Goal: Task Accomplishment & Management: Manage account settings

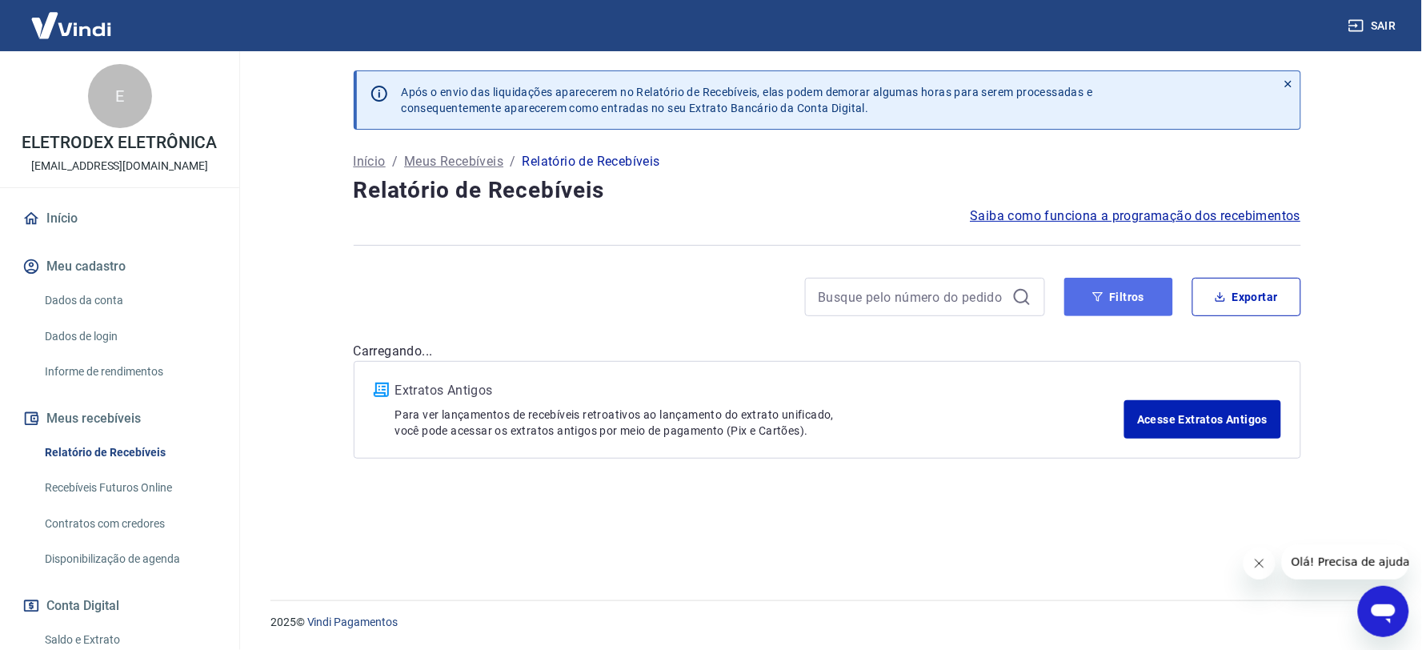
click at [1135, 300] on button "Filtros" at bounding box center [1118, 297] width 109 height 38
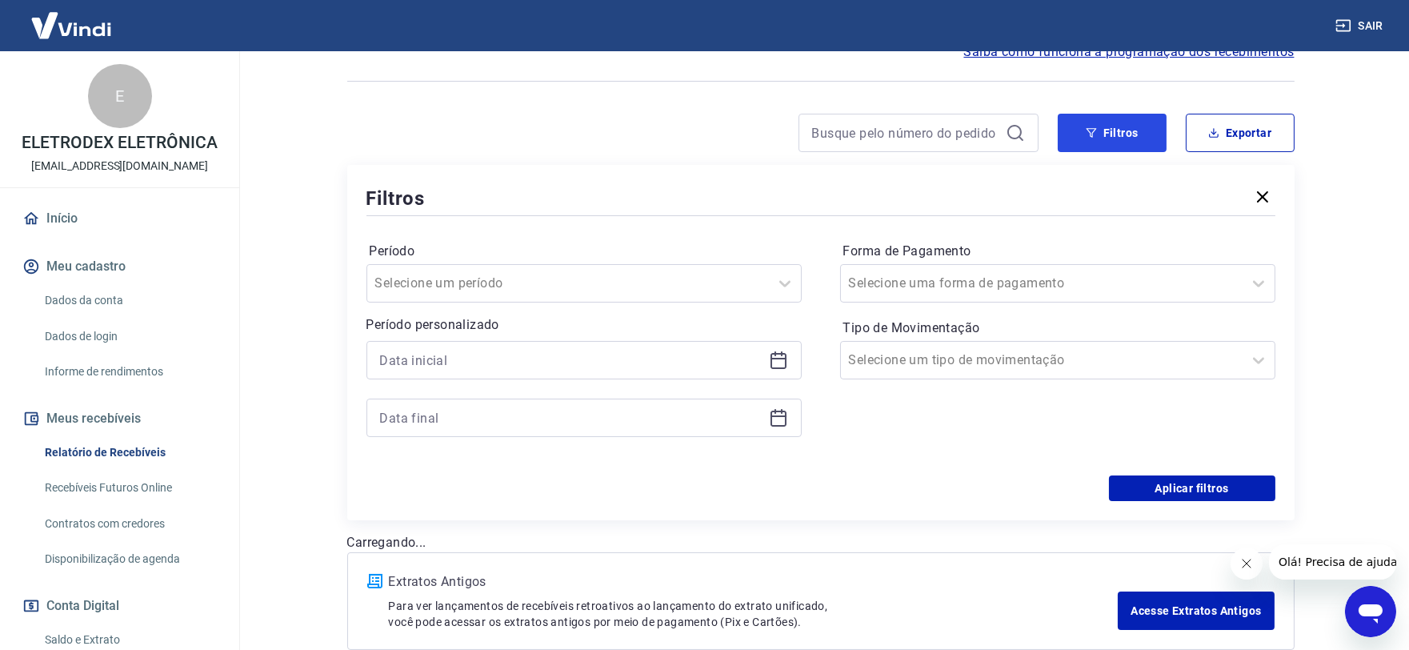
scroll to position [178, 0]
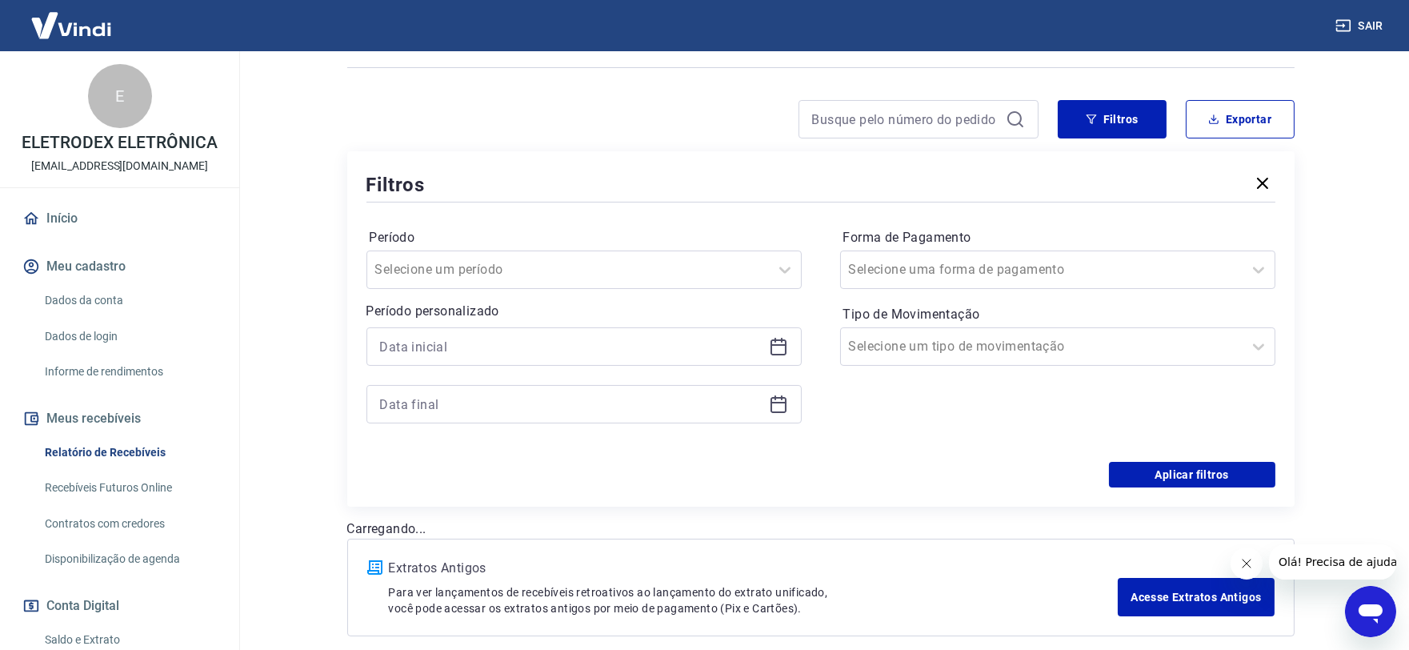
click at [773, 348] on icon at bounding box center [778, 346] width 19 height 19
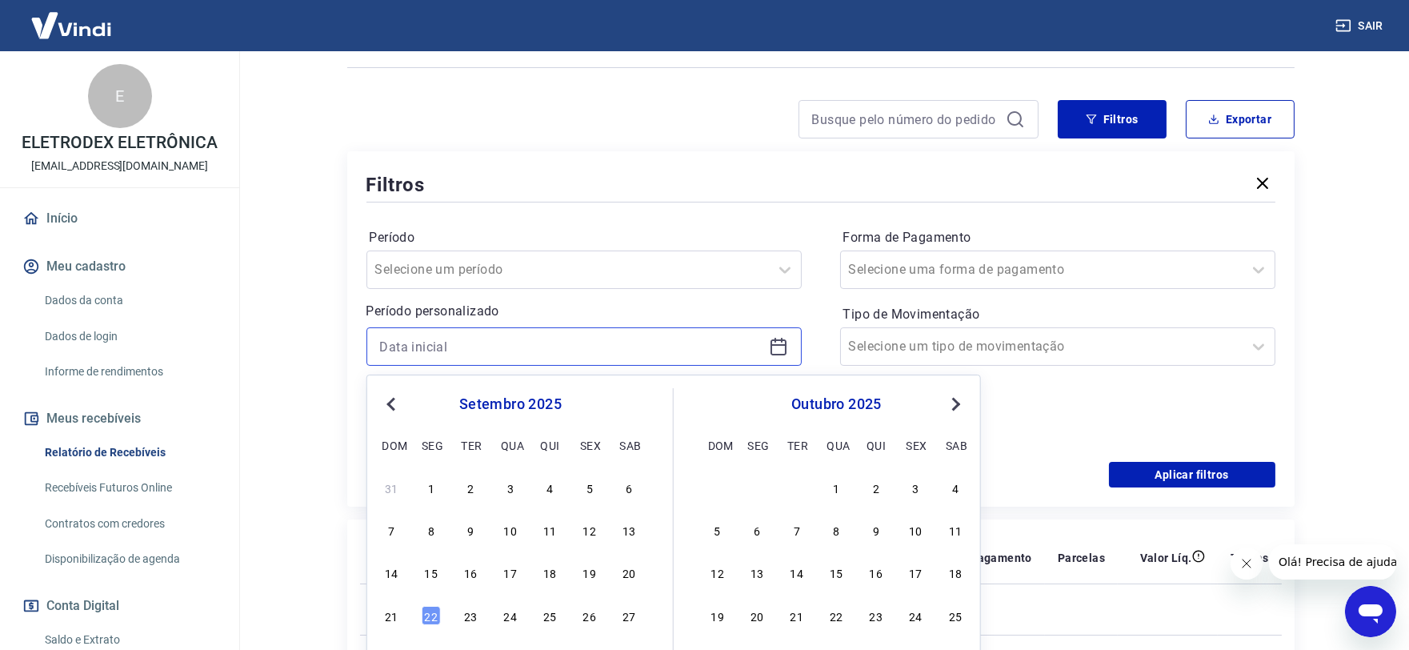
scroll to position [266, 0]
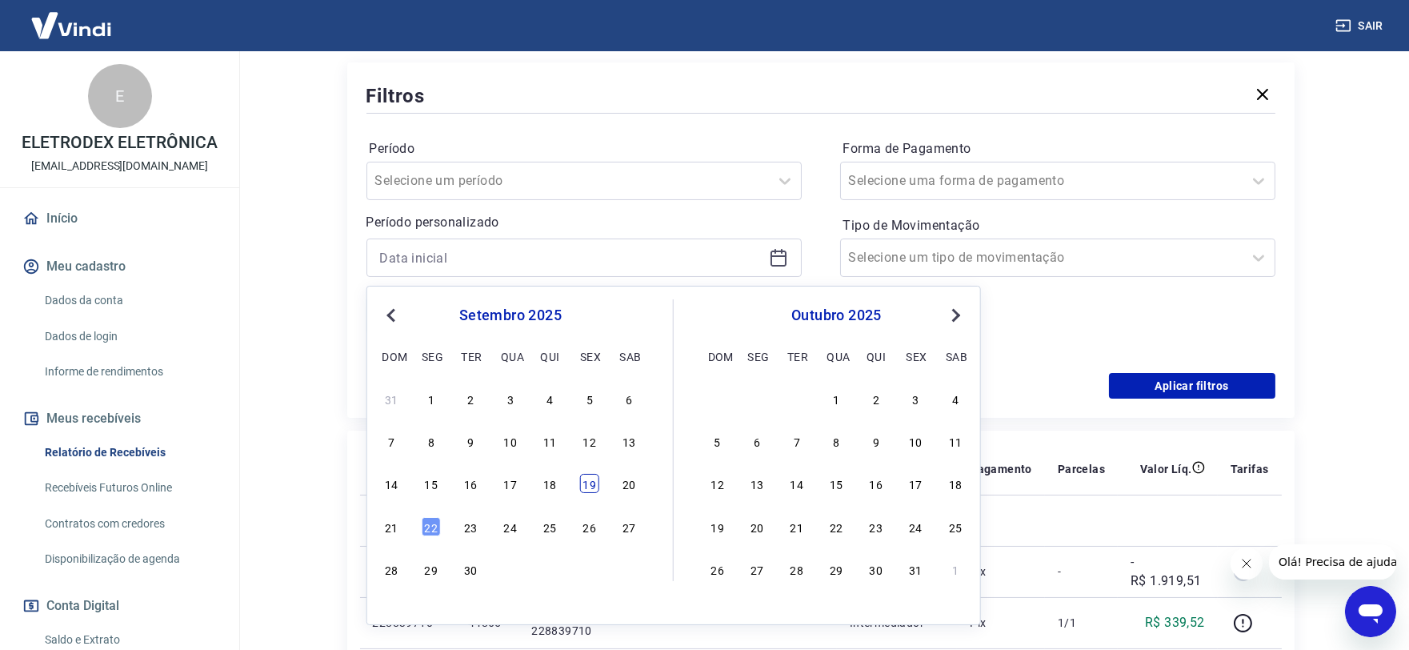
click at [585, 484] on div "19" at bounding box center [589, 483] width 19 height 19
type input "[DATE]"
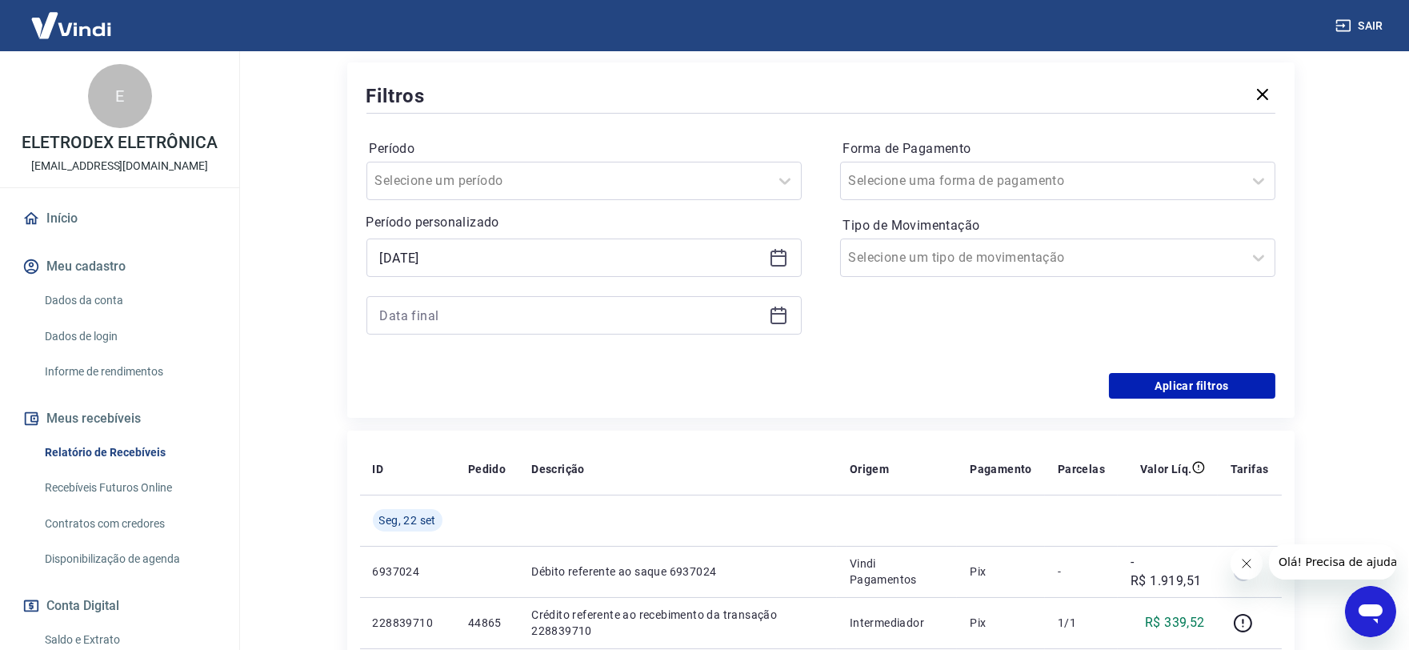
click at [767, 312] on div at bounding box center [584, 315] width 435 height 38
click at [780, 317] on icon at bounding box center [778, 315] width 19 height 19
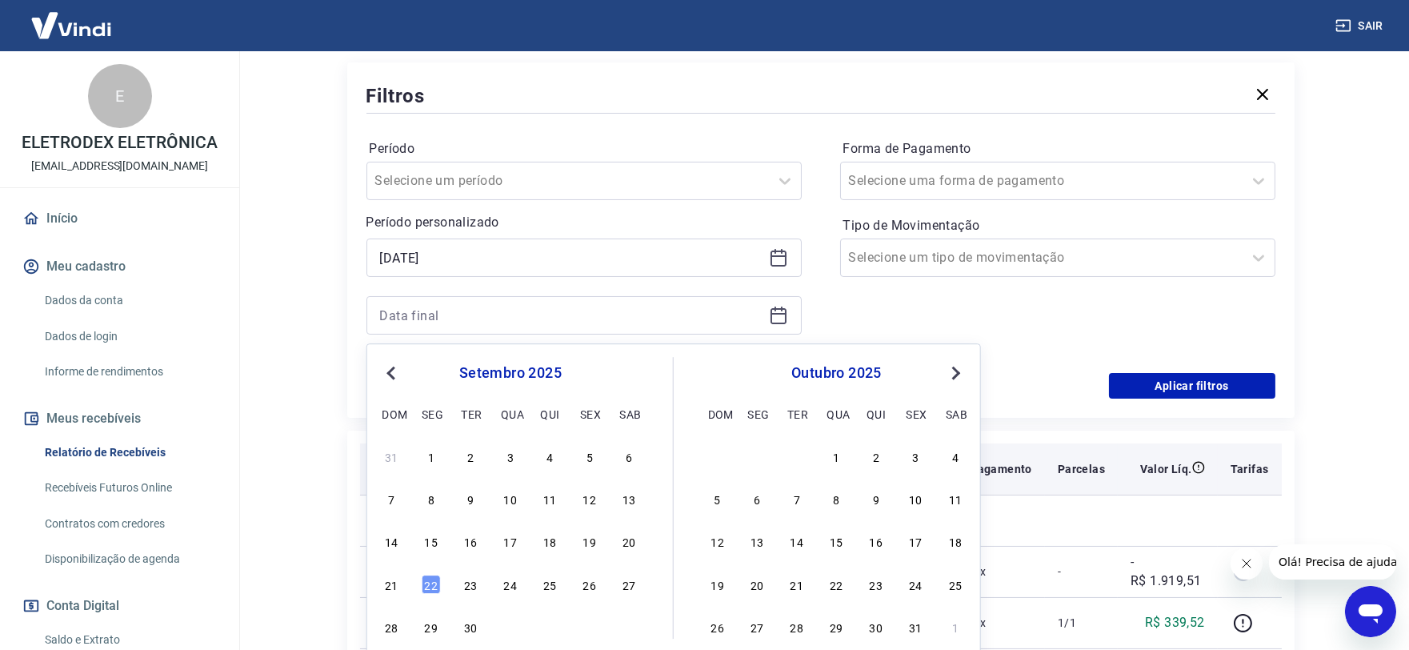
click at [432, 580] on div "22" at bounding box center [431, 584] width 19 height 19
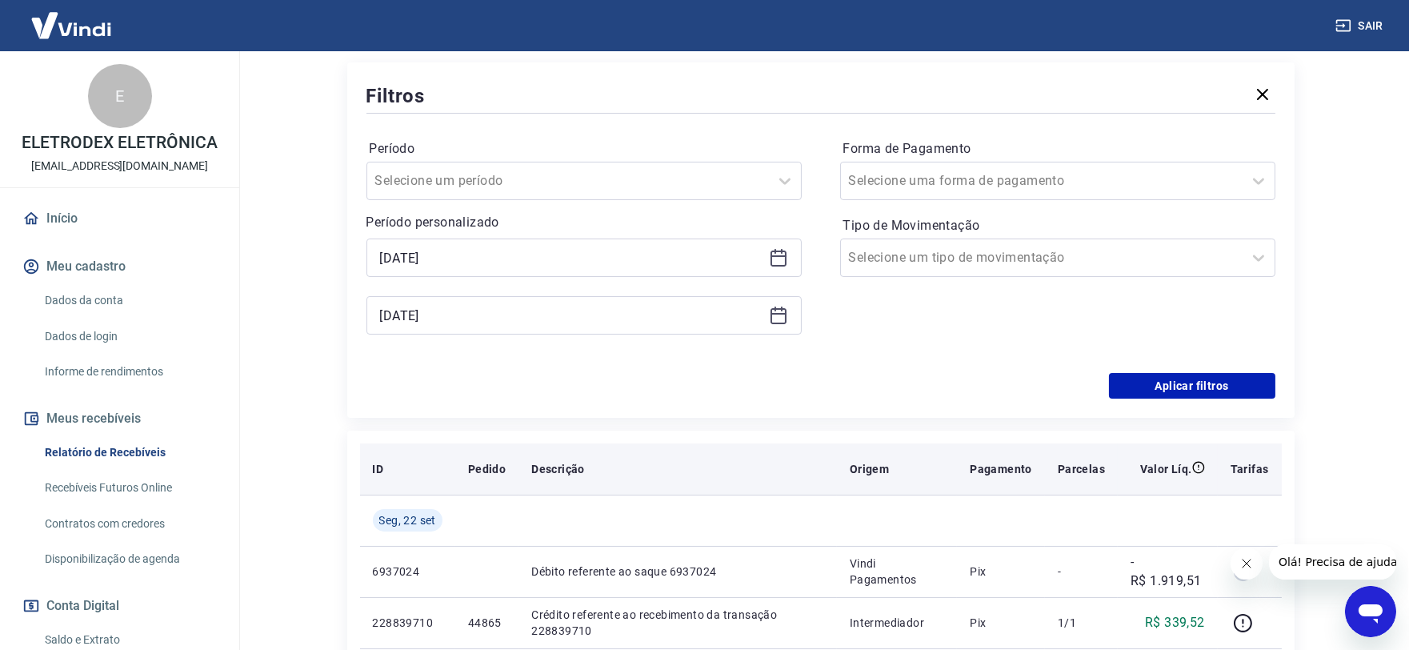
type input "22/09/2025"
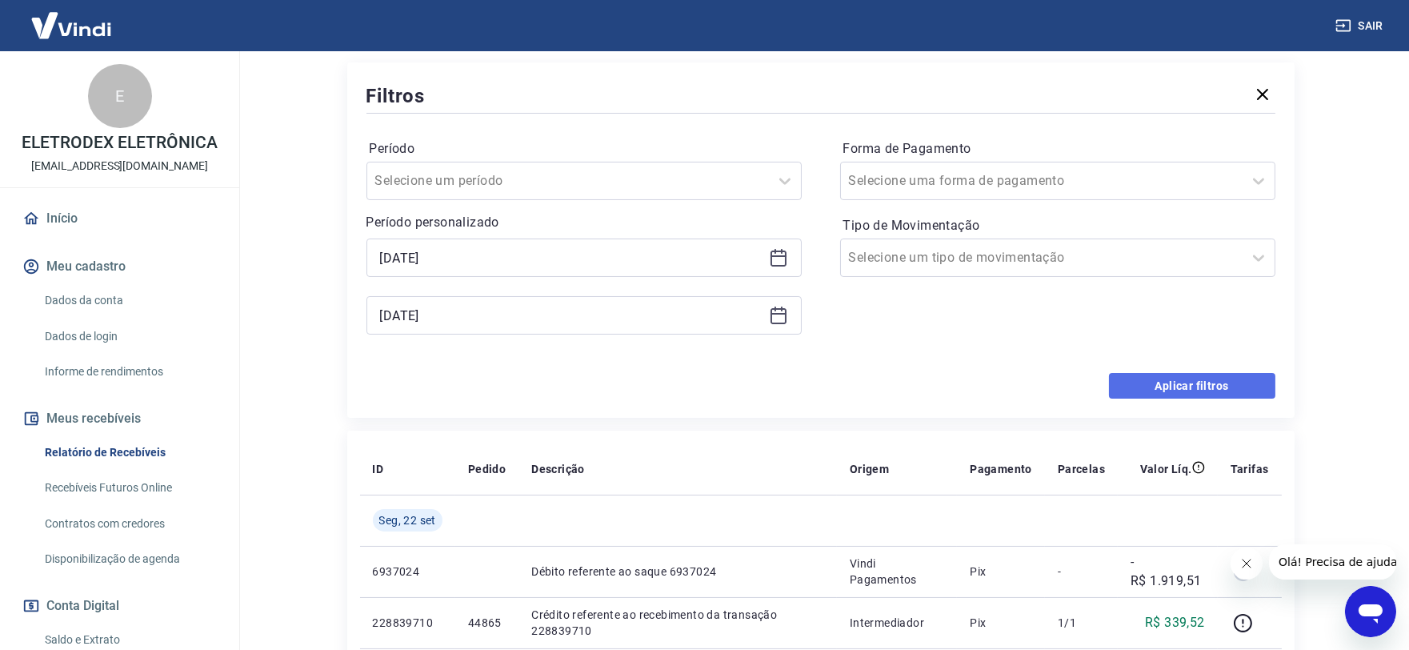
click at [1164, 388] on button "Aplicar filtros" at bounding box center [1192, 386] width 166 height 26
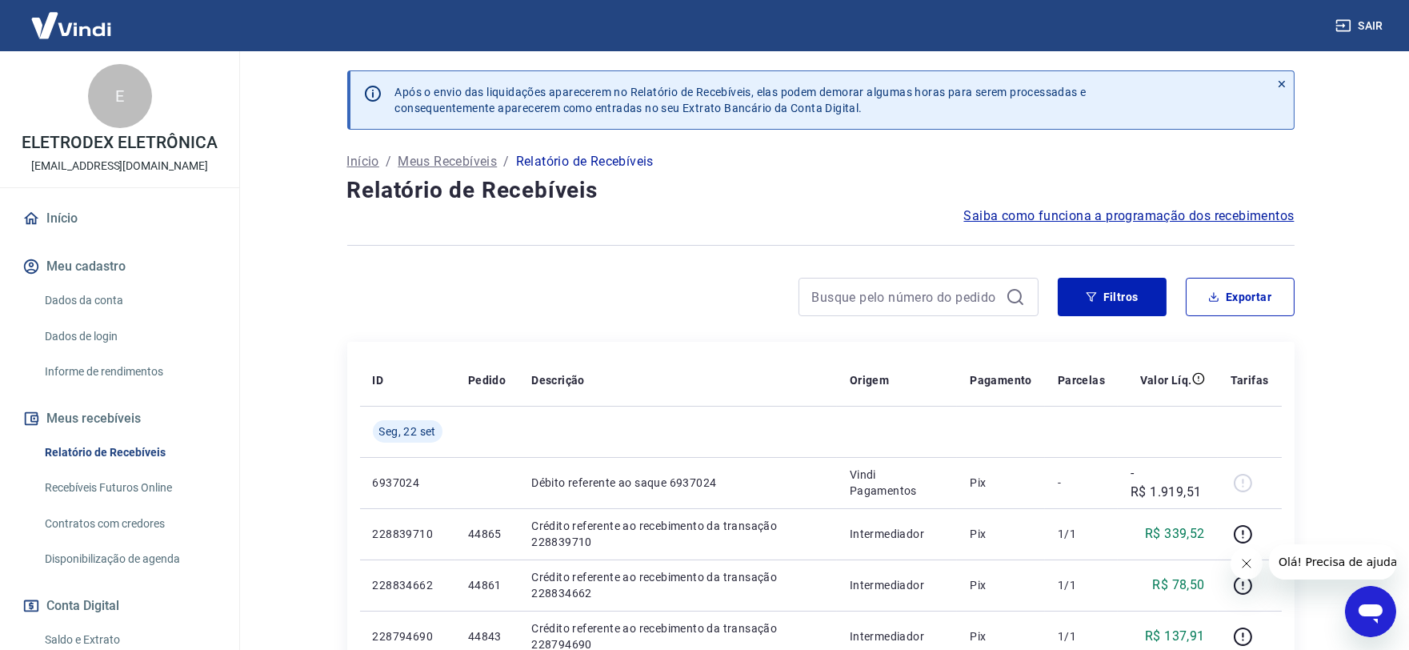
click at [1220, 312] on button "Exportar" at bounding box center [1240, 297] width 109 height 38
type input "19/09/2025"
type input "22/09/2025"
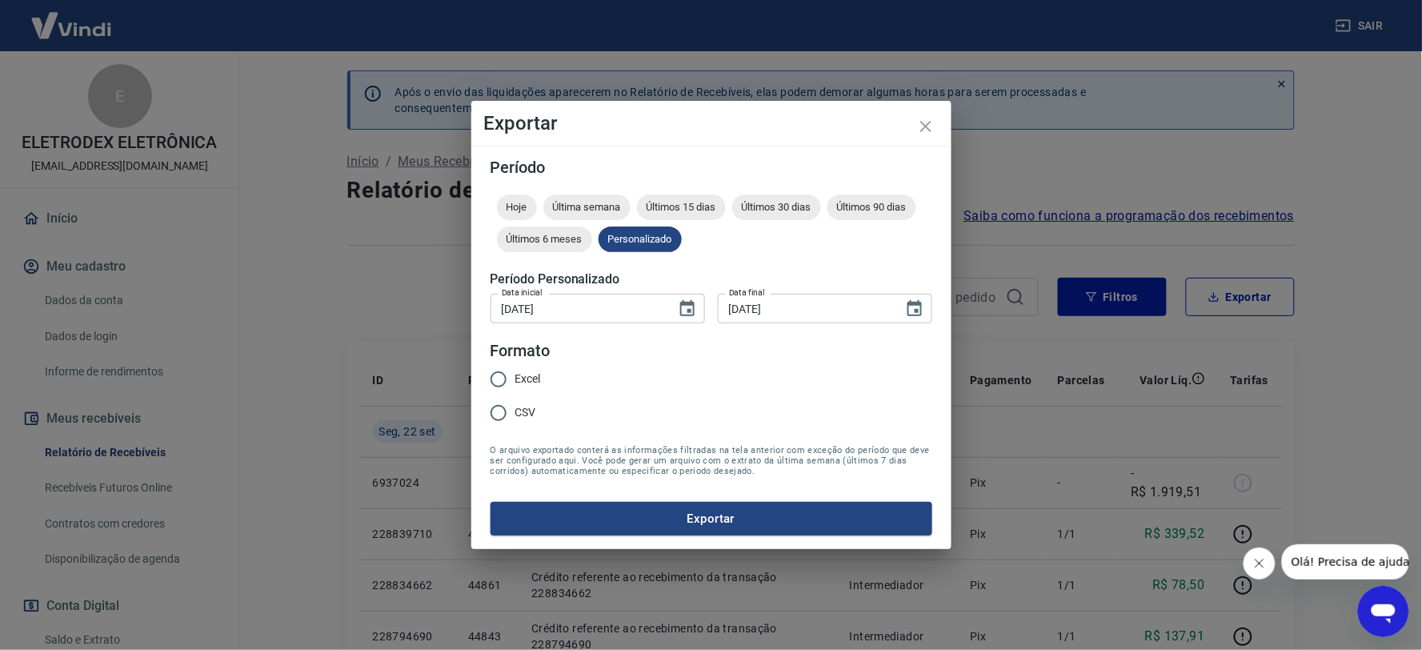
click at [516, 383] on span "Excel" at bounding box center [528, 379] width 26 height 17
click at [515, 383] on input "Excel" at bounding box center [499, 380] width 34 height 34
radio input "true"
click at [594, 515] on button "Exportar" at bounding box center [712, 519] width 442 height 34
